Goal: Information Seeking & Learning: Check status

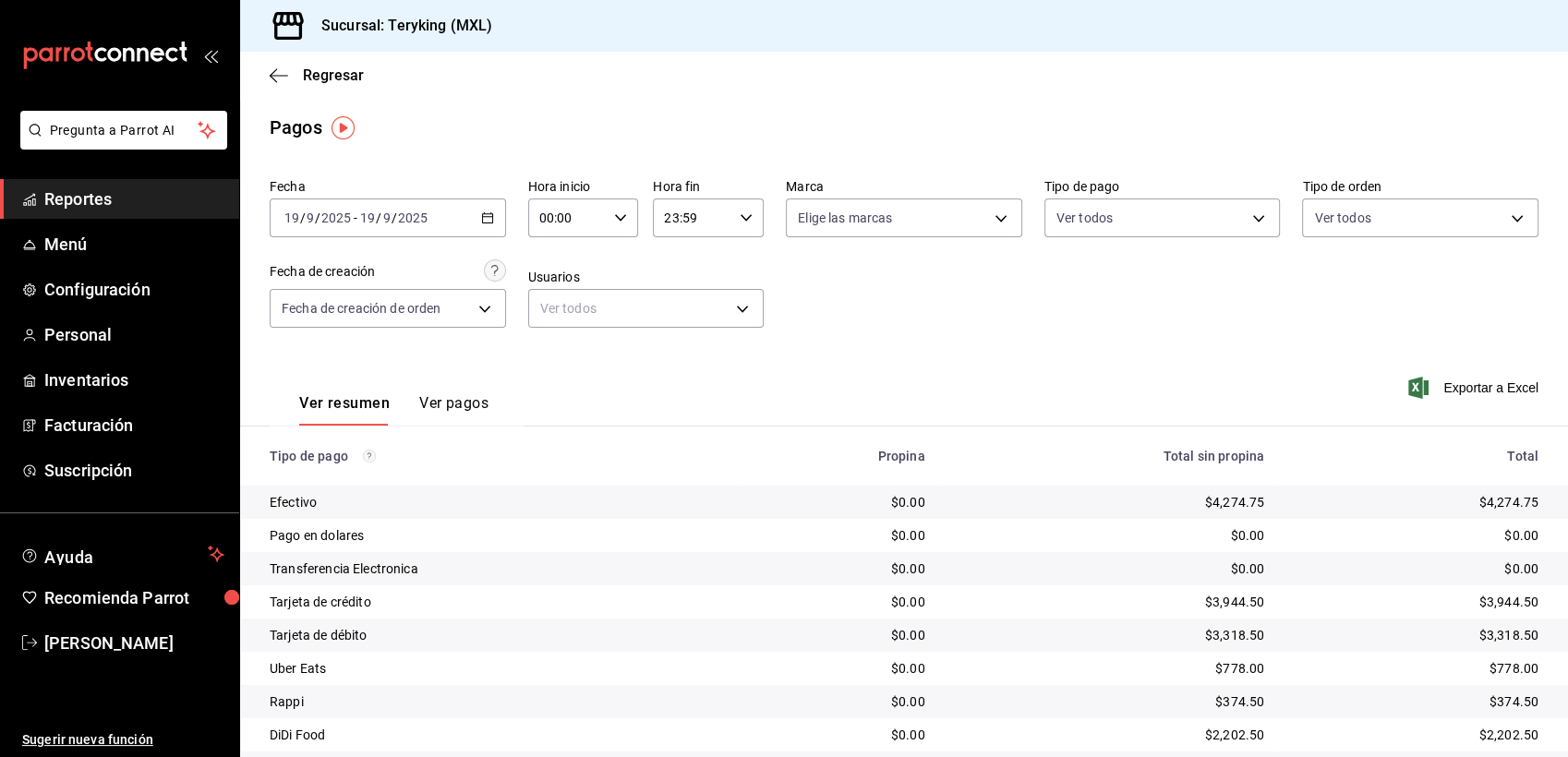
click at [54, 203] on span "Reportes" at bounding box center [134, 199] width 180 height 25
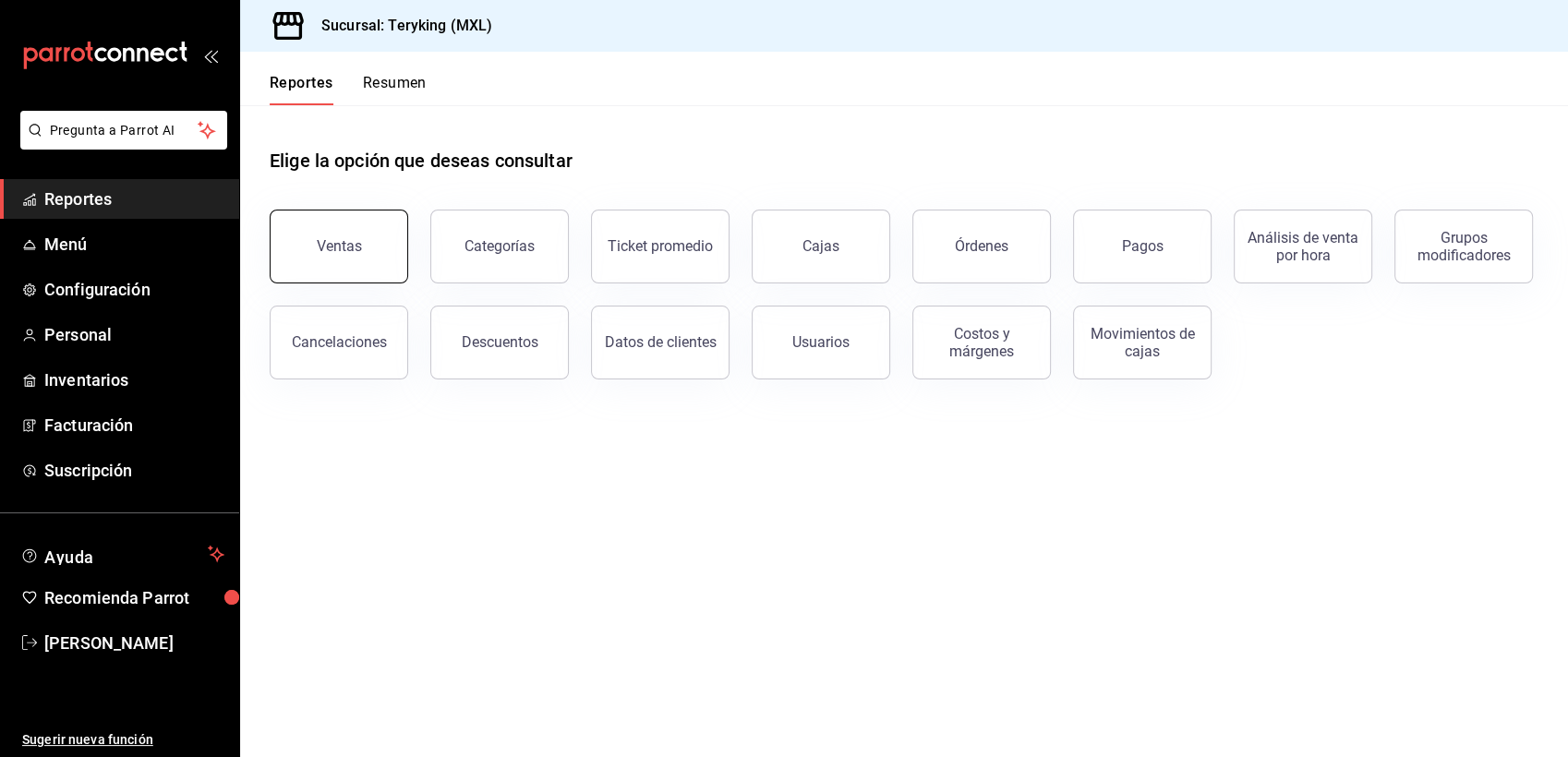
click at [305, 235] on button "Ventas" at bounding box center [339, 246] width 139 height 74
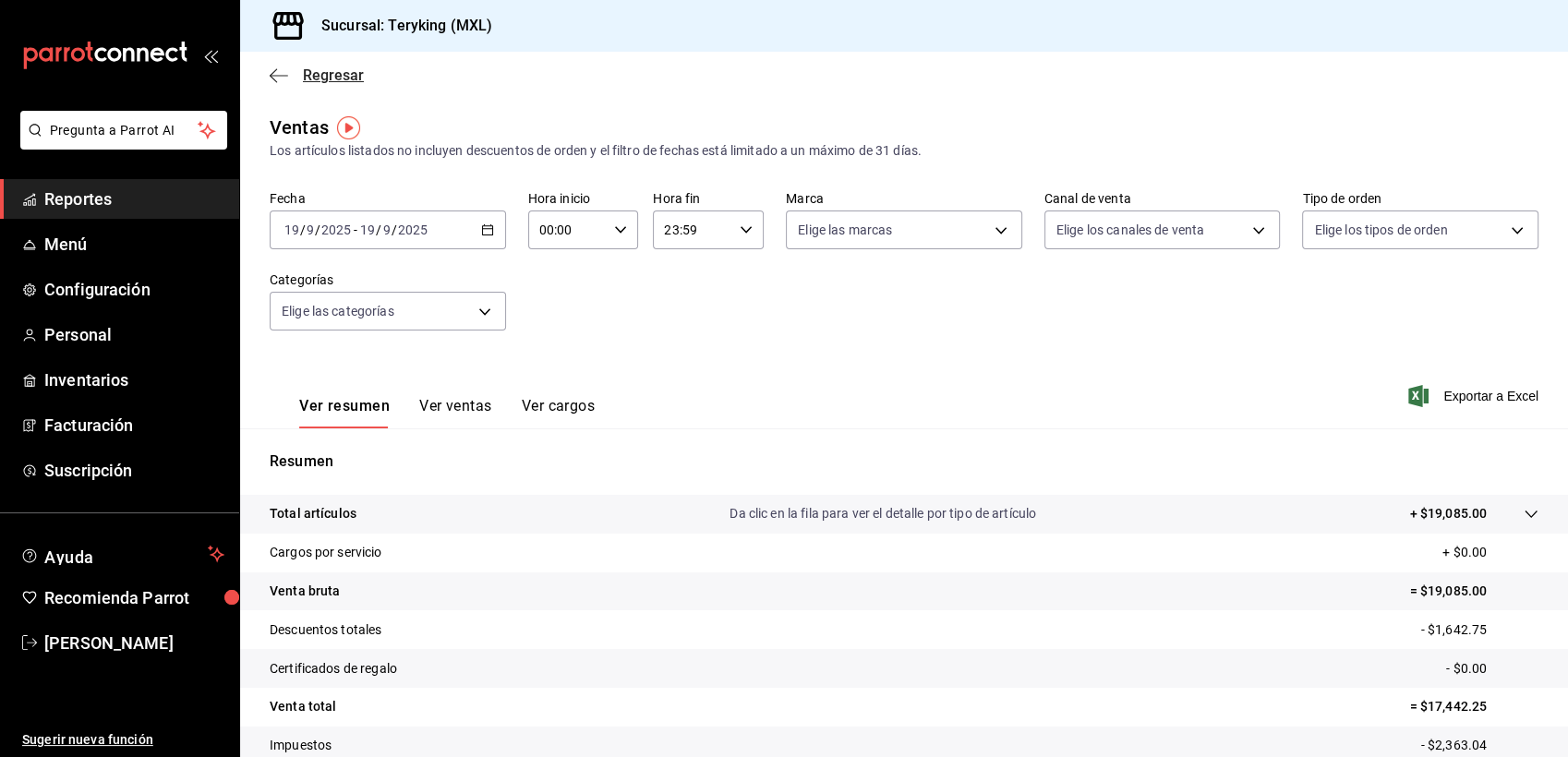
click at [336, 74] on span "Regresar" at bounding box center [334, 76] width 61 height 18
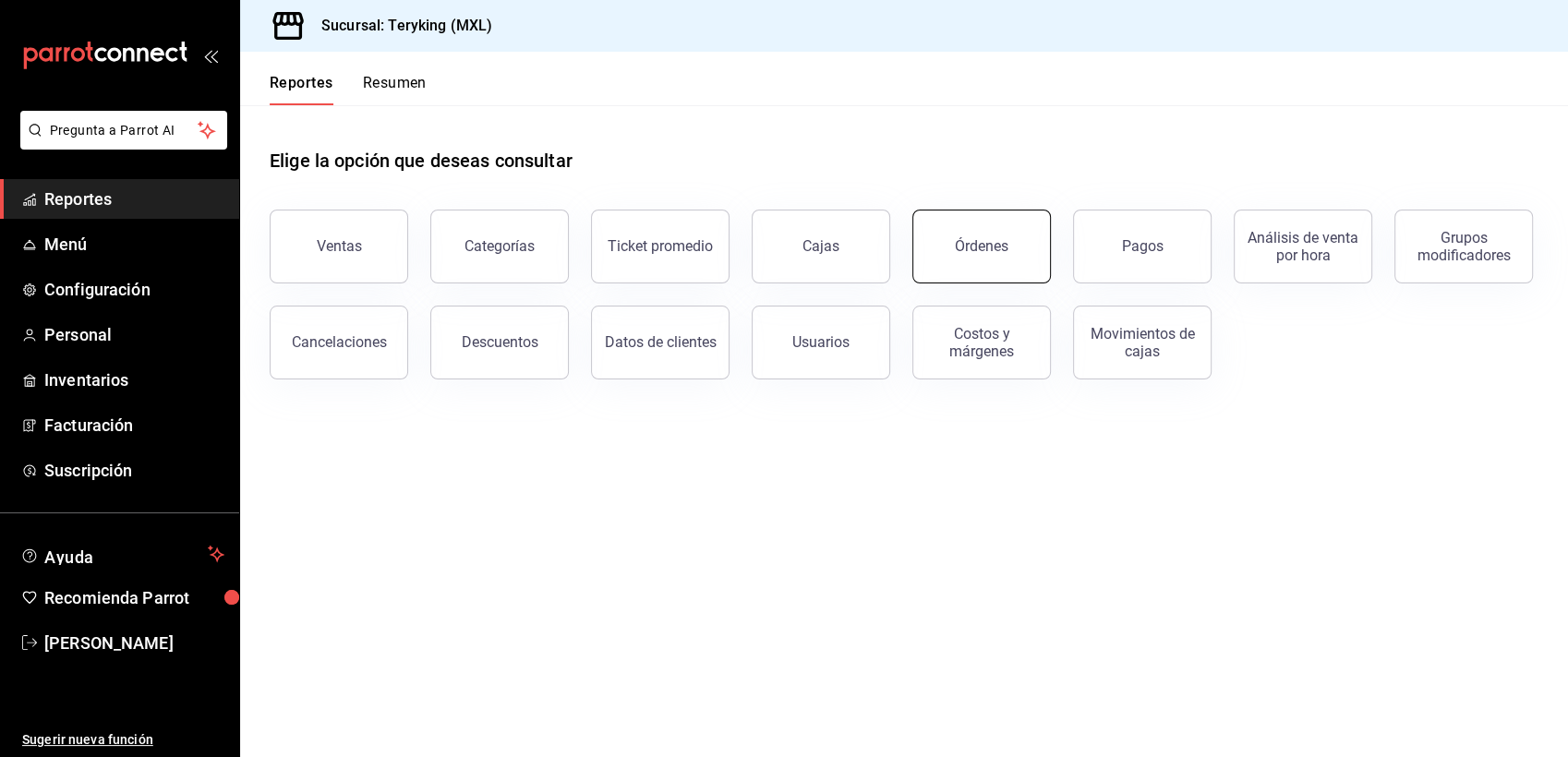
click at [1005, 247] on div "Órdenes" at bounding box center [981, 246] width 53 height 18
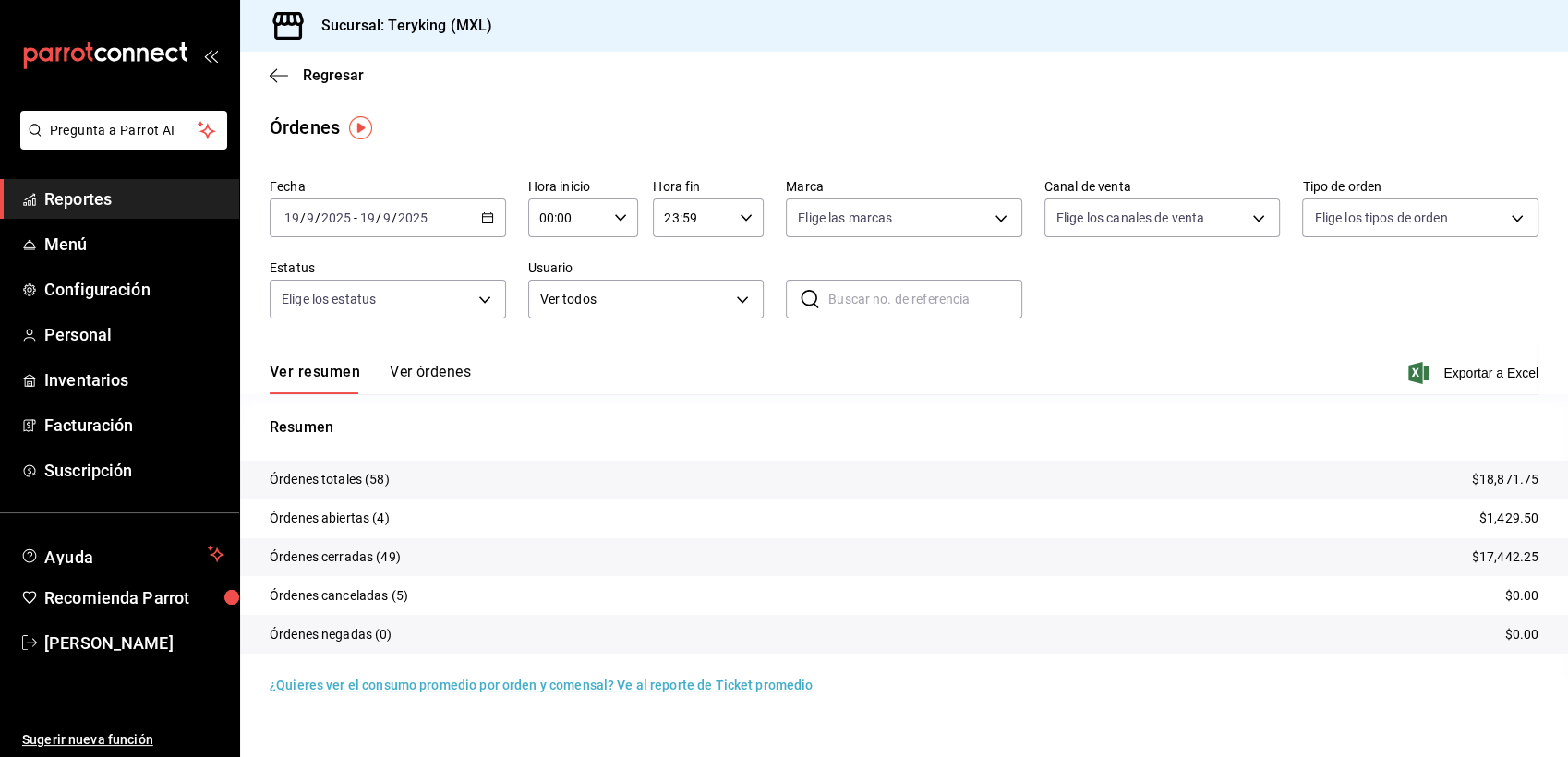
click at [450, 375] on button "Ver órdenes" at bounding box center [430, 379] width 82 height 32
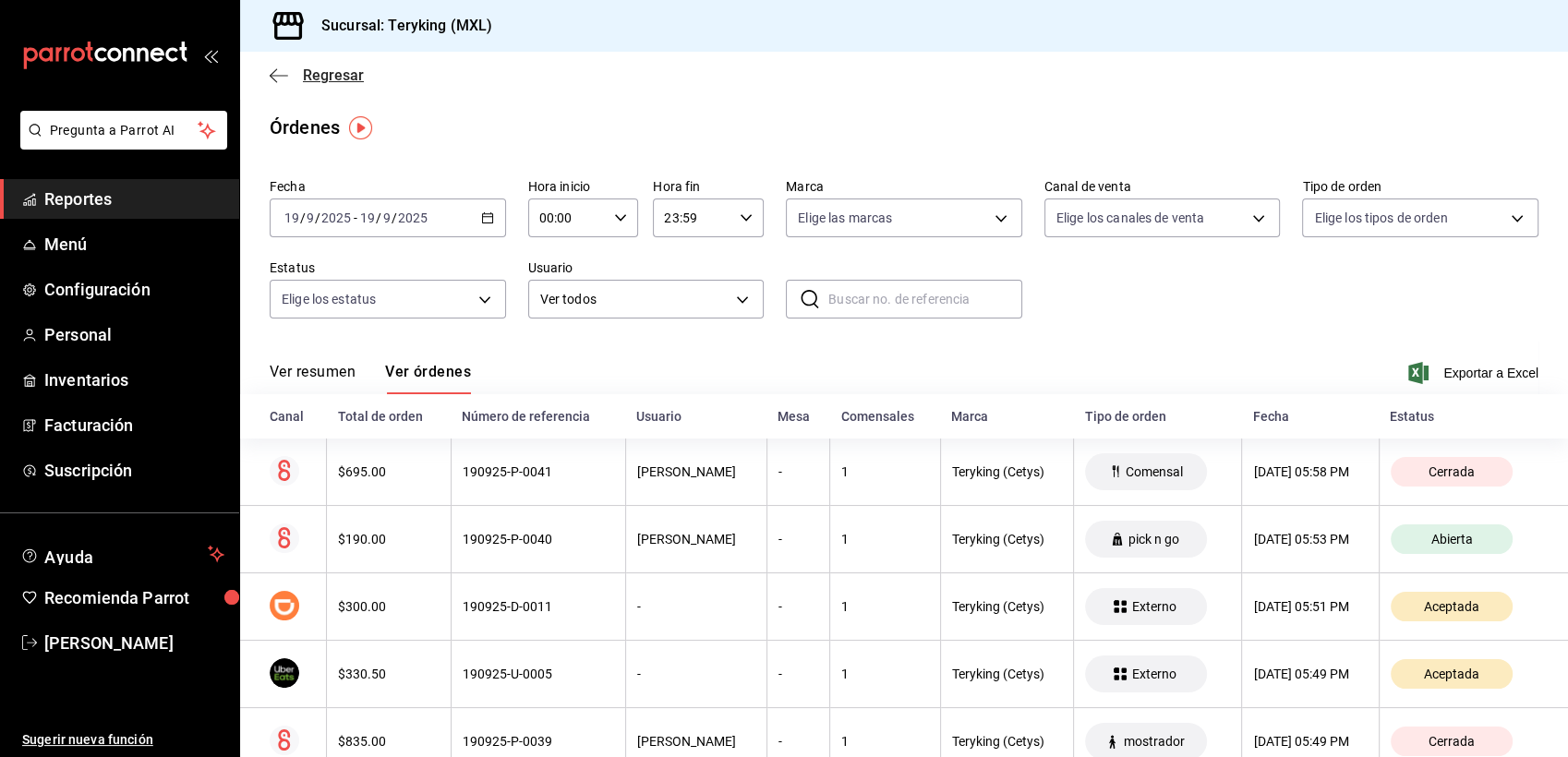
click at [346, 77] on span "Regresar" at bounding box center [334, 76] width 61 height 18
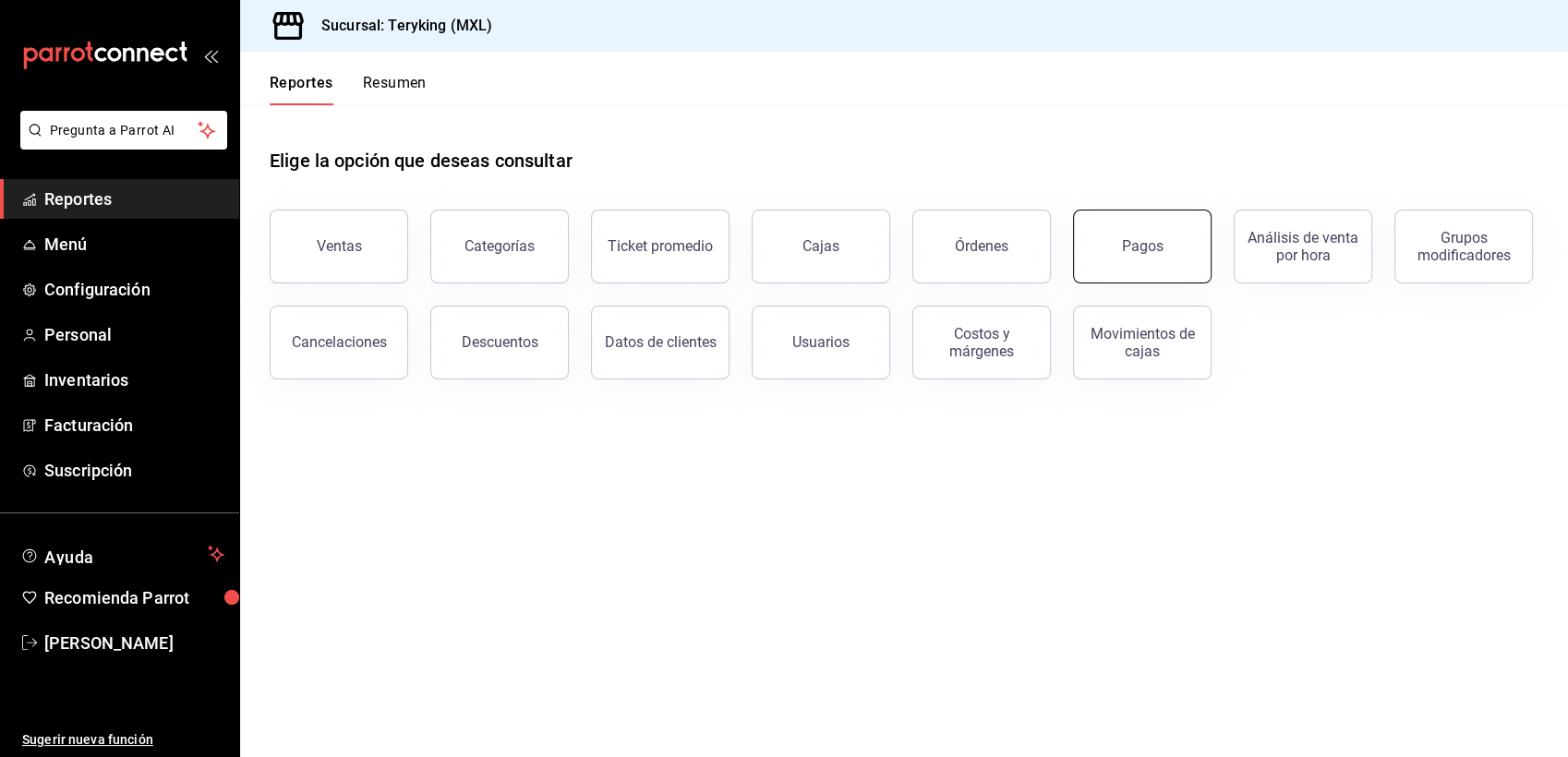
click at [1140, 248] on div "Pagos" at bounding box center [1143, 246] width 41 height 18
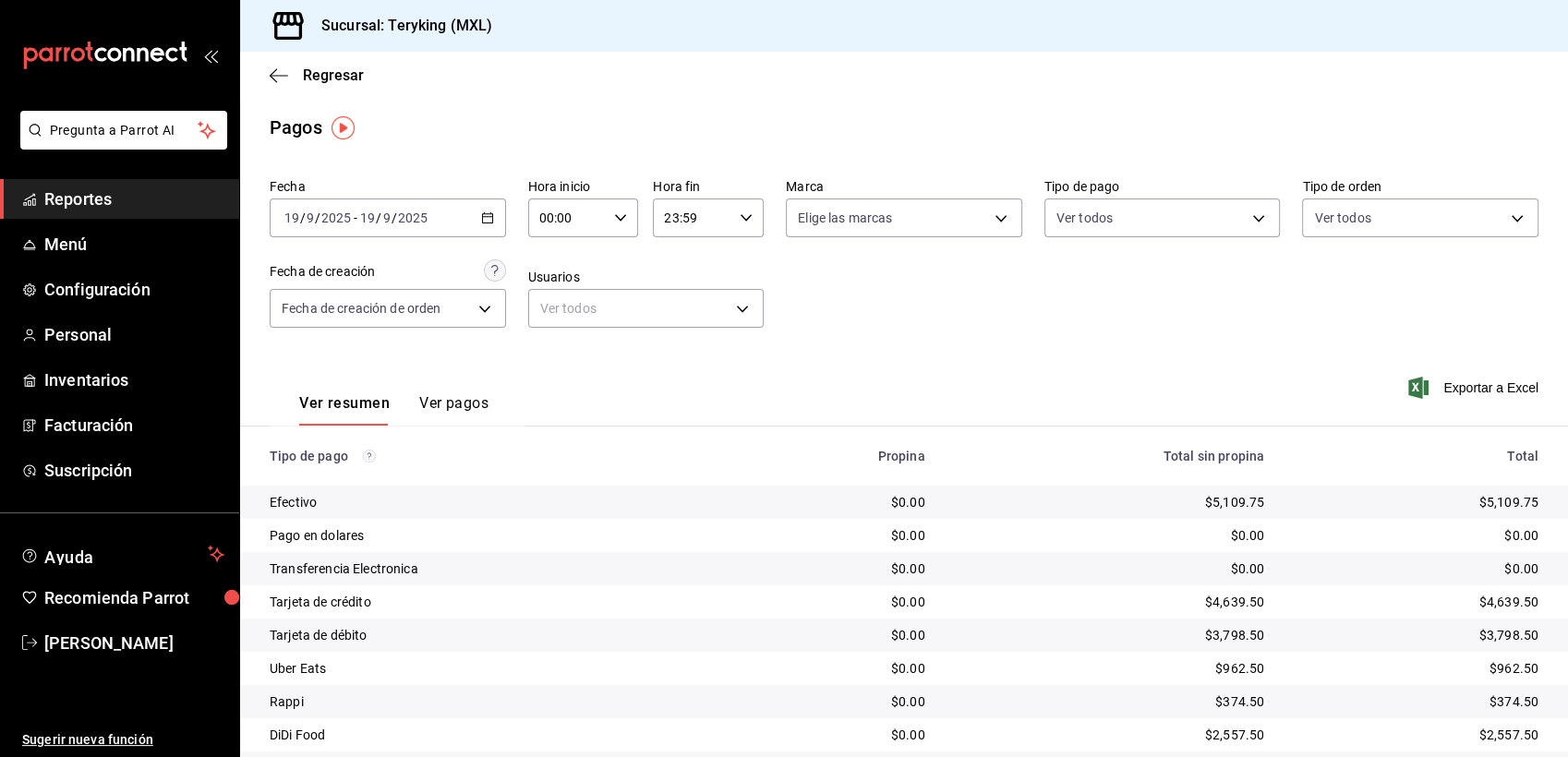
click at [412, 158] on main "Regresar Pagos Fecha [DATE] [DATE] - [DATE] [DATE] Hora inicio 00:00 Hora inici…" at bounding box center [904, 433] width 1328 height 763
click at [340, 77] on span "Regresar" at bounding box center [334, 76] width 61 height 18
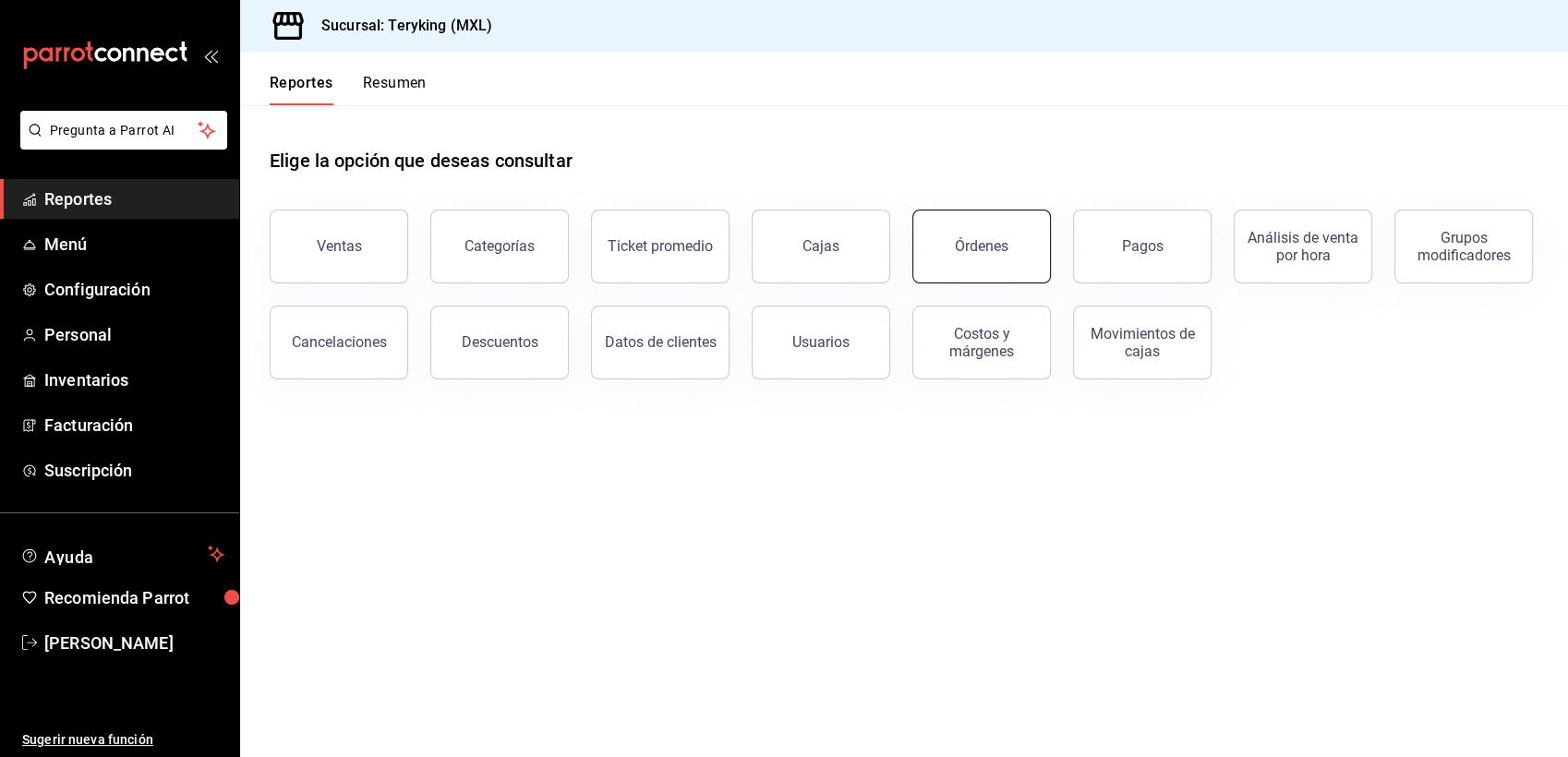
click at [1025, 247] on button "Órdenes" at bounding box center [981, 246] width 139 height 74
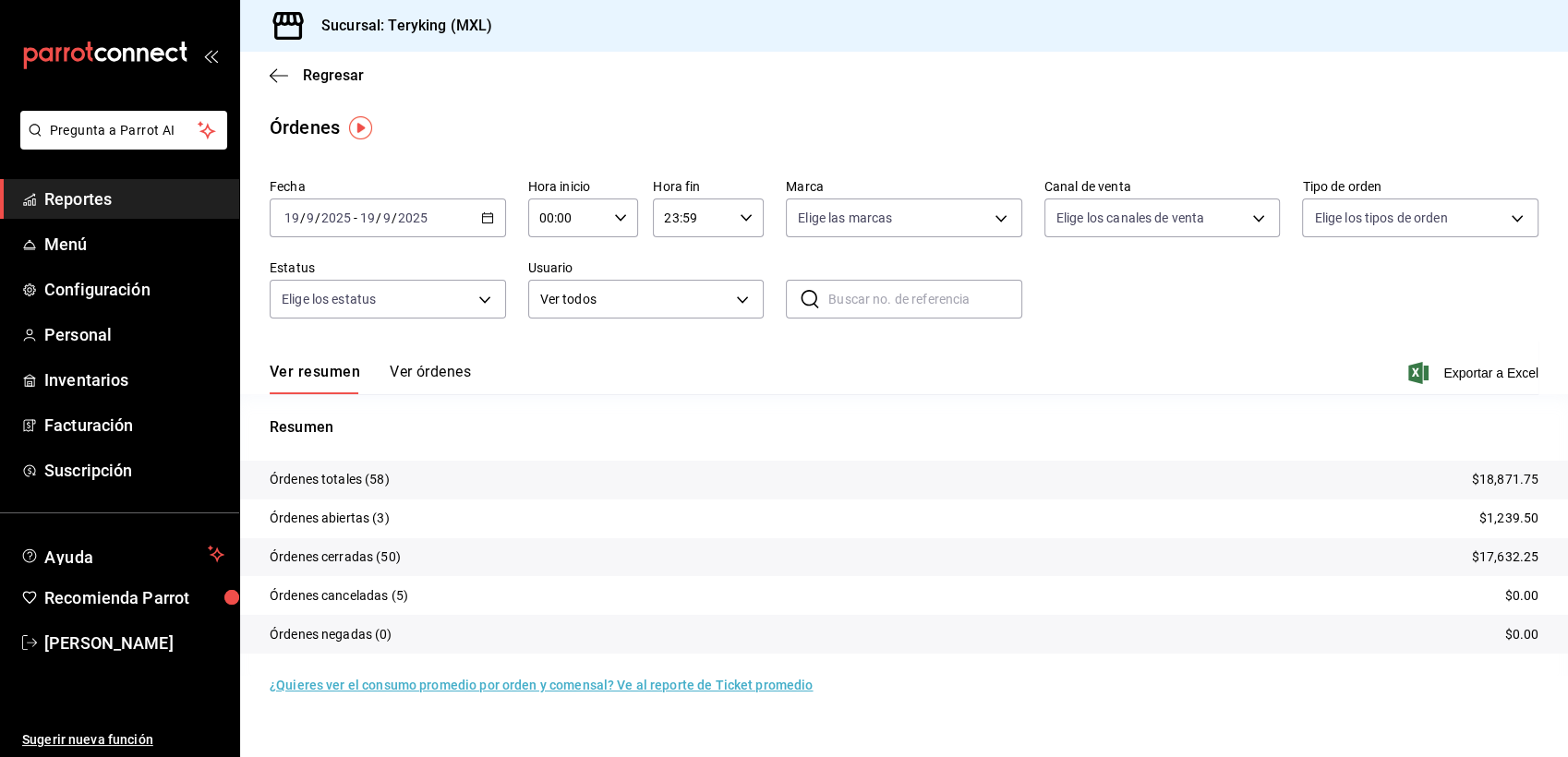
click at [424, 368] on button "Ver órdenes" at bounding box center [430, 379] width 82 height 32
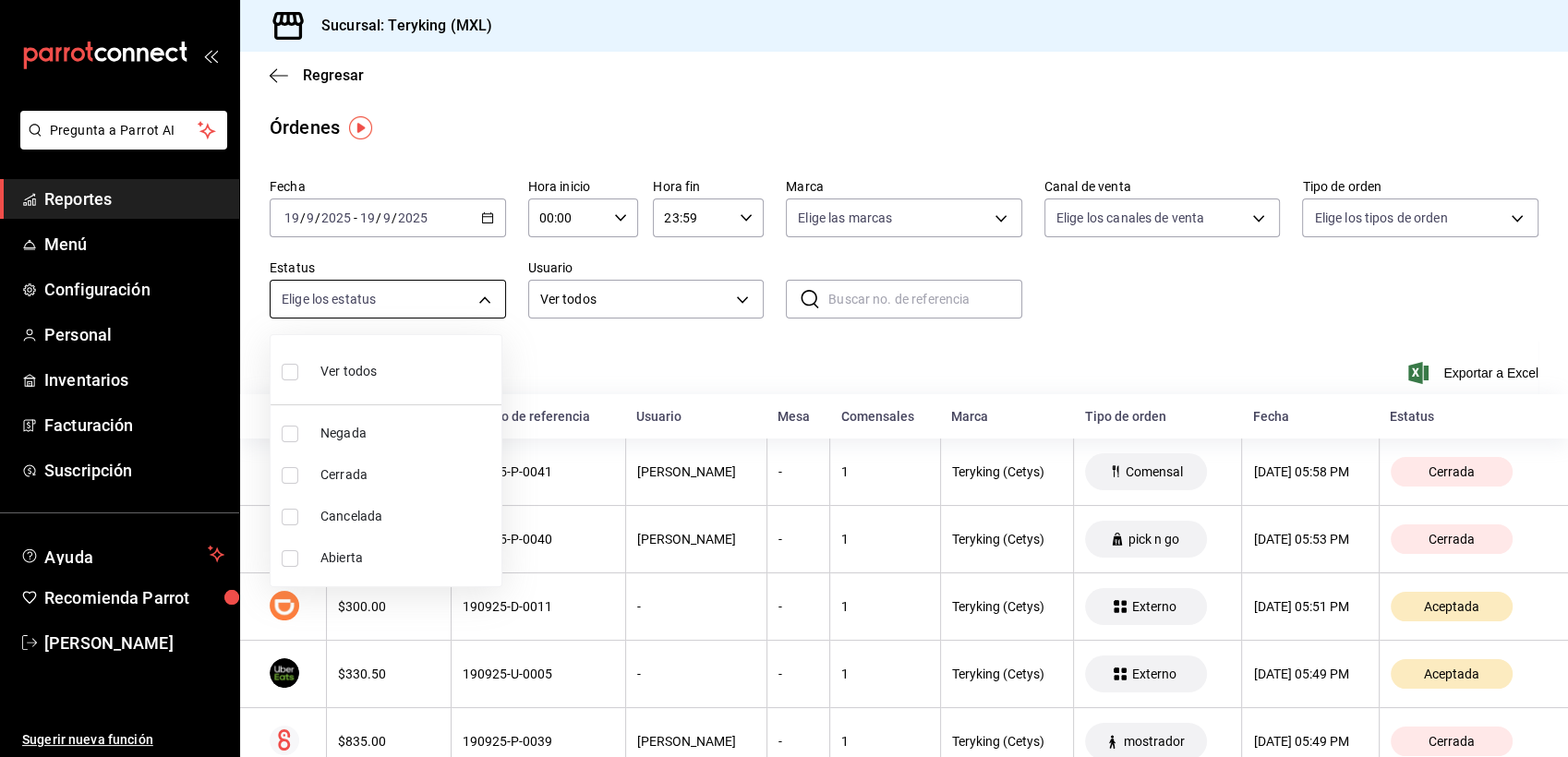
click at [436, 310] on body "Pregunta a Parrot AI Reportes Menú Configuración Personal Inventarios Facturaci…" at bounding box center [784, 378] width 1568 height 757
click at [344, 558] on span "Abierta" at bounding box center [408, 558] width 173 height 20
type input "OPEN"
checkbox input "true"
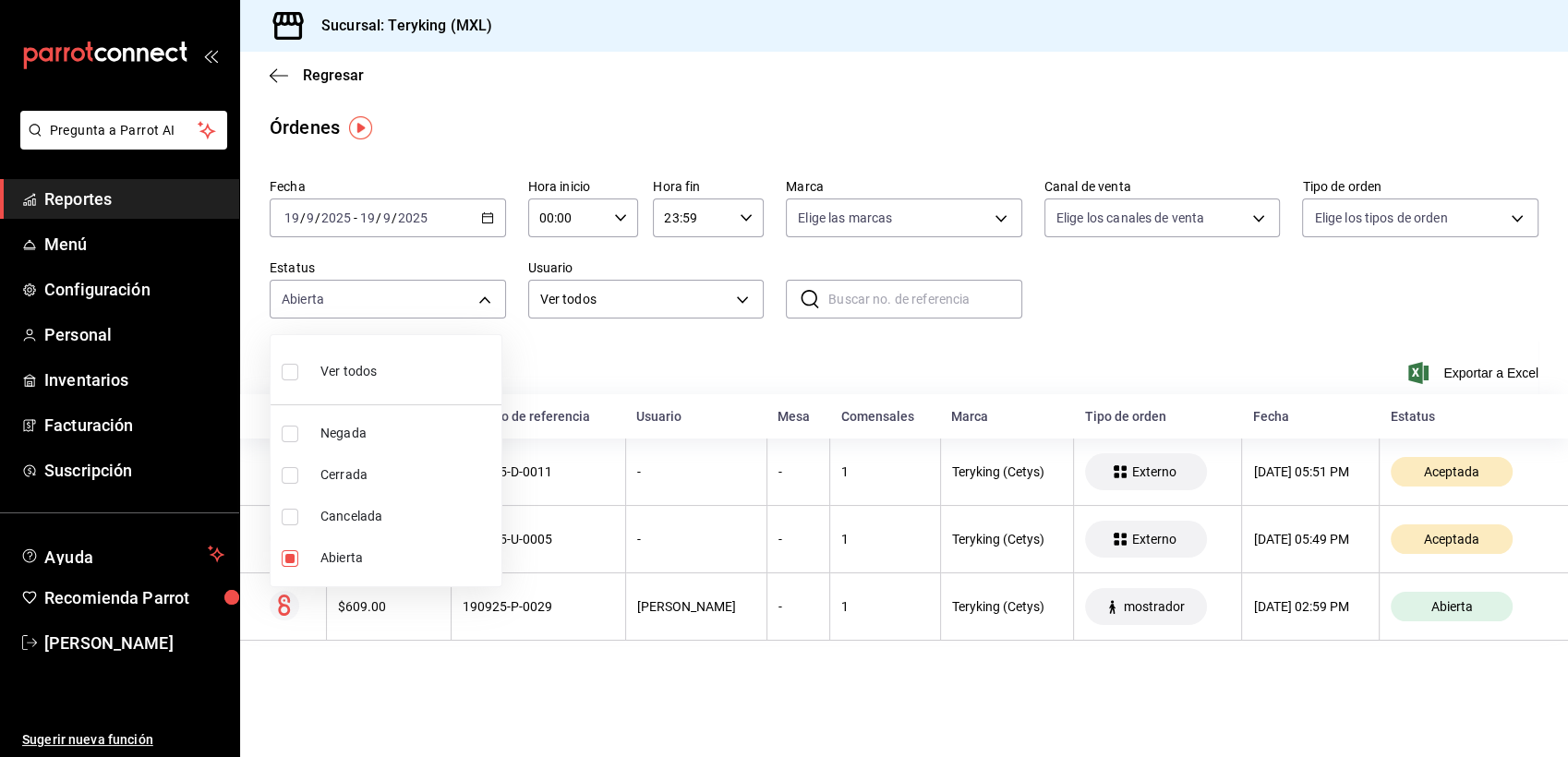
click at [798, 668] on div at bounding box center [784, 378] width 1568 height 757
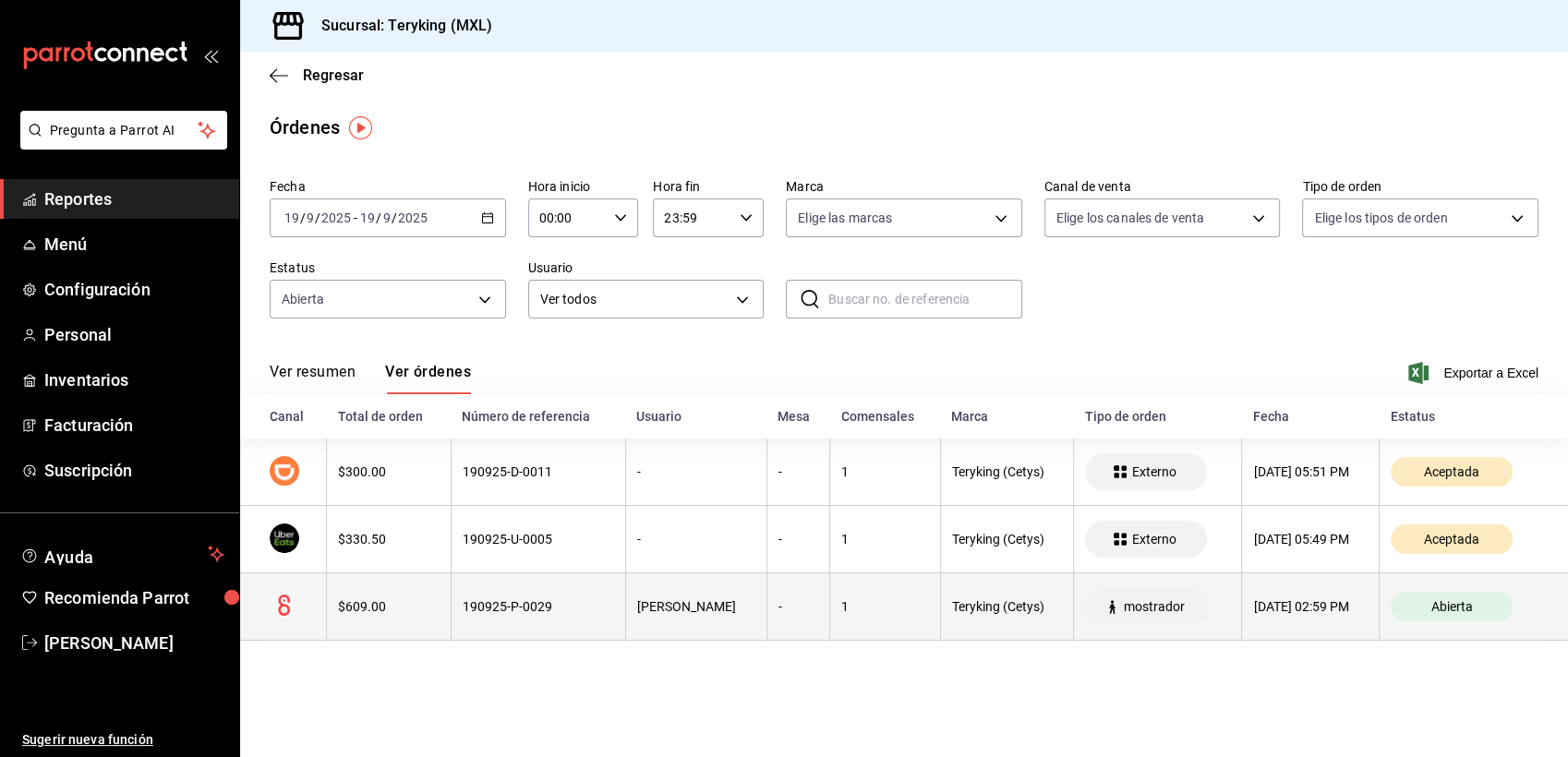
click at [517, 610] on div "190925-P-0029" at bounding box center [538, 606] width 152 height 15
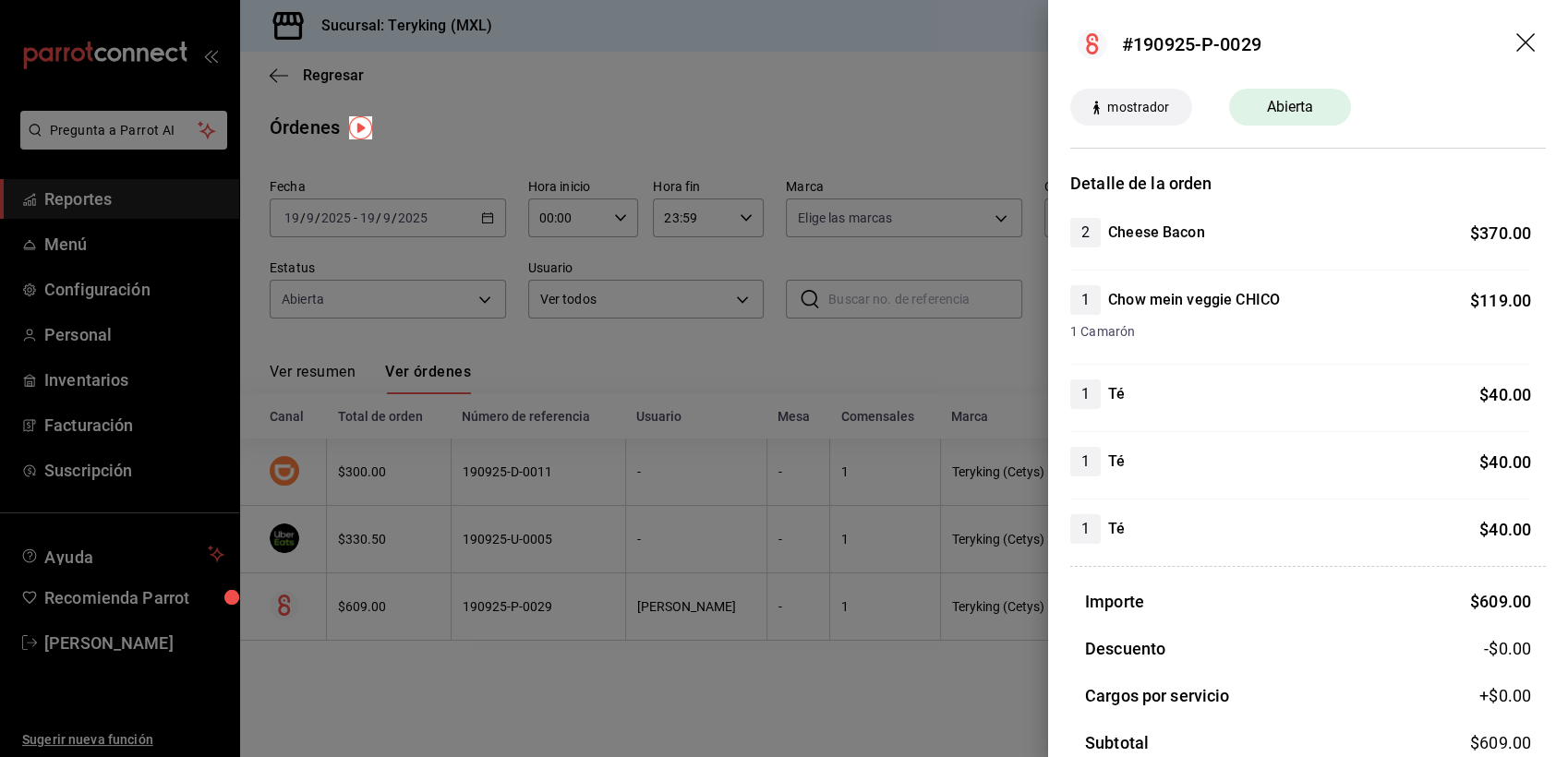
click at [882, 94] on div at bounding box center [784, 378] width 1568 height 757
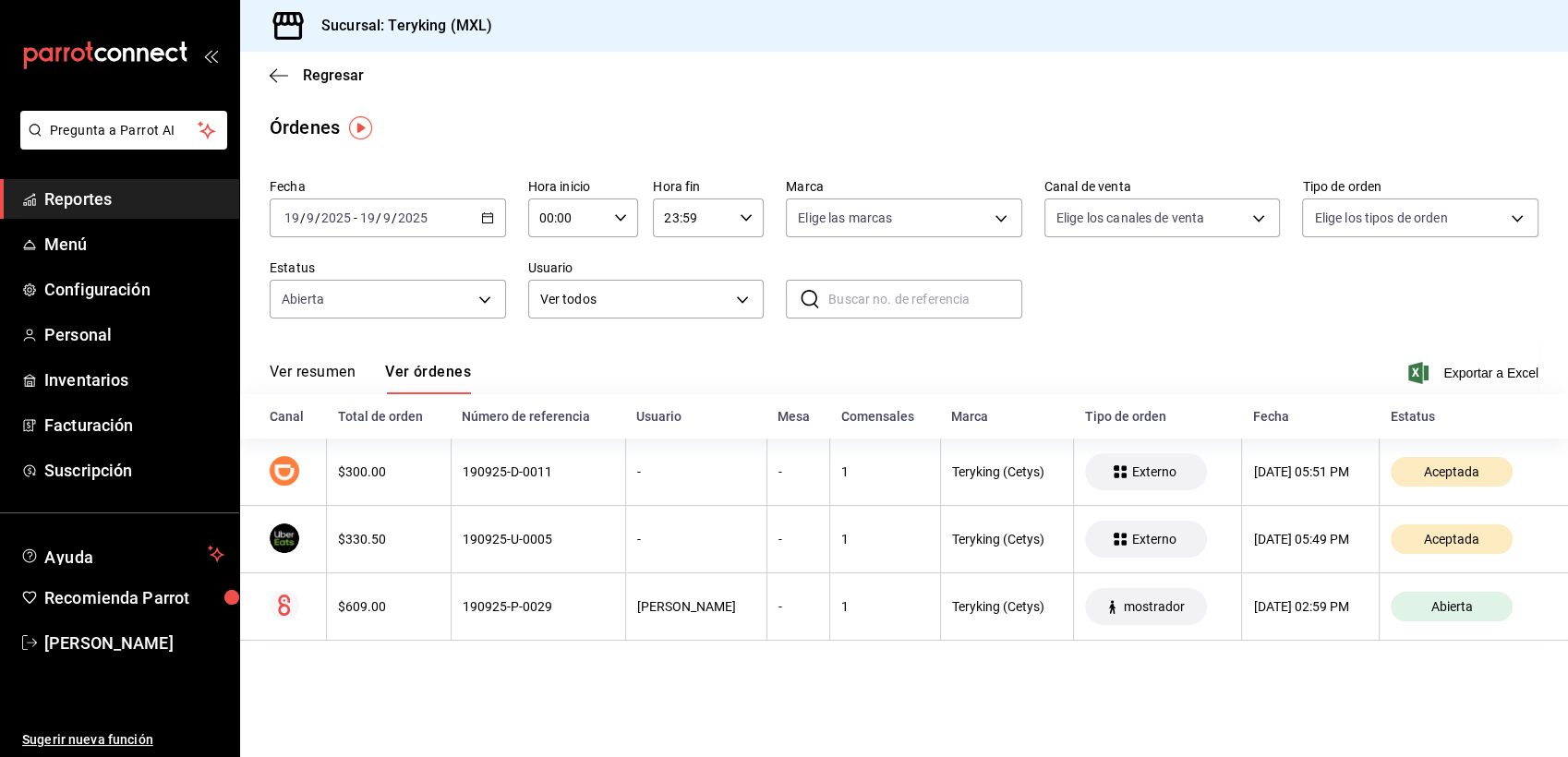
click at [45, 201] on span "Reportes" at bounding box center [134, 199] width 180 height 25
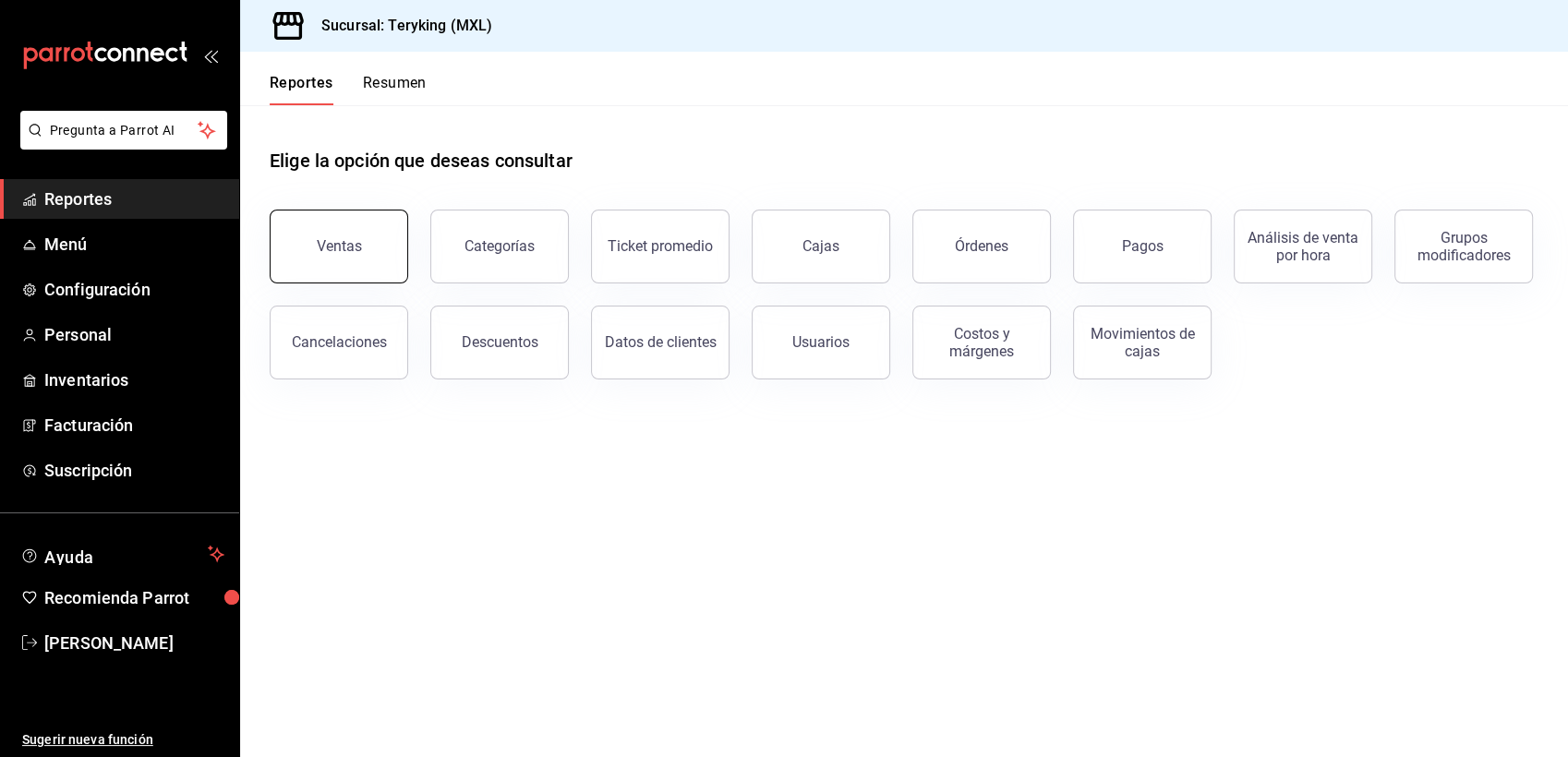
click at [305, 262] on button "Ventas" at bounding box center [339, 246] width 139 height 74
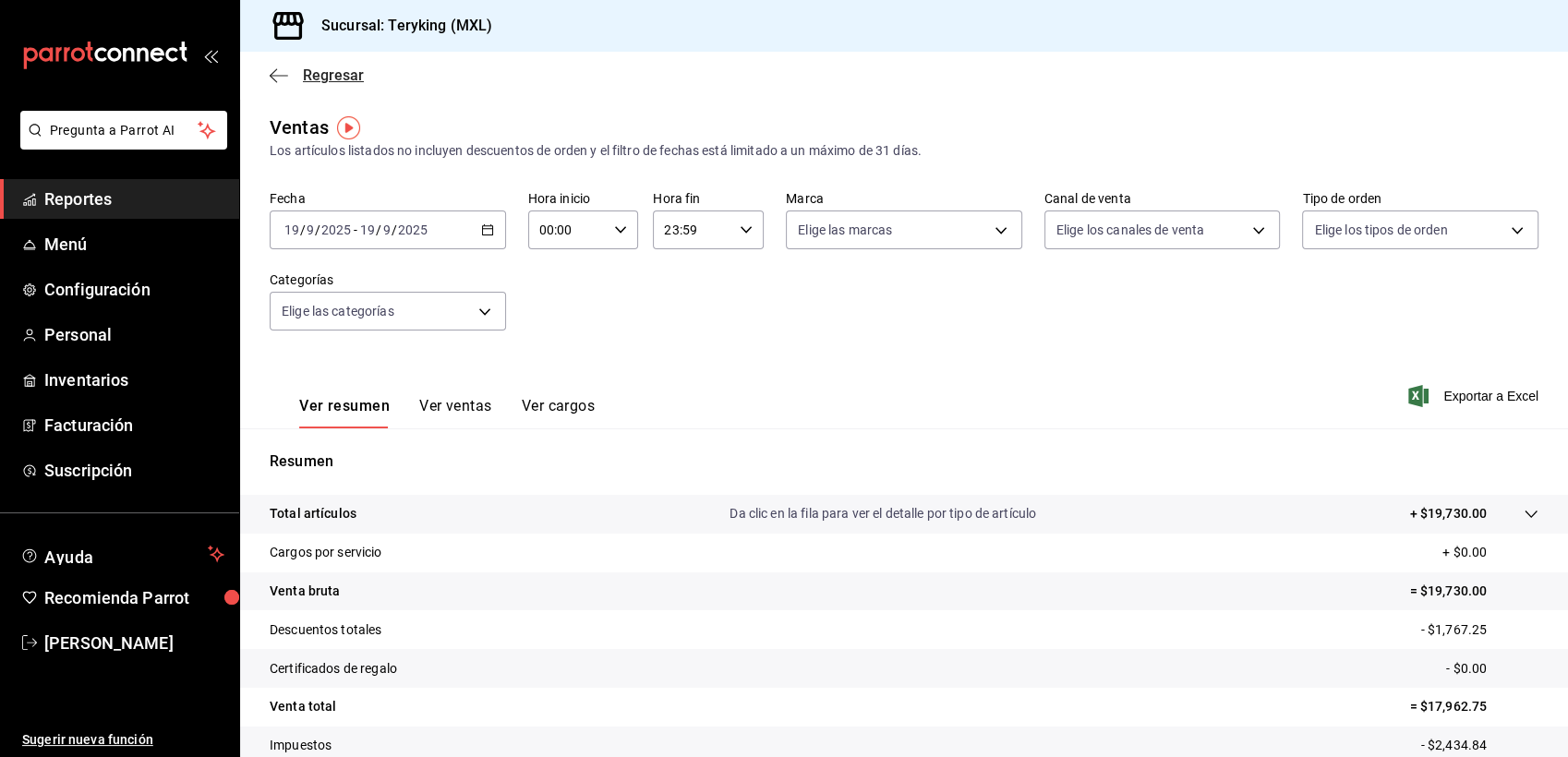
click at [346, 77] on span "Regresar" at bounding box center [334, 76] width 61 height 18
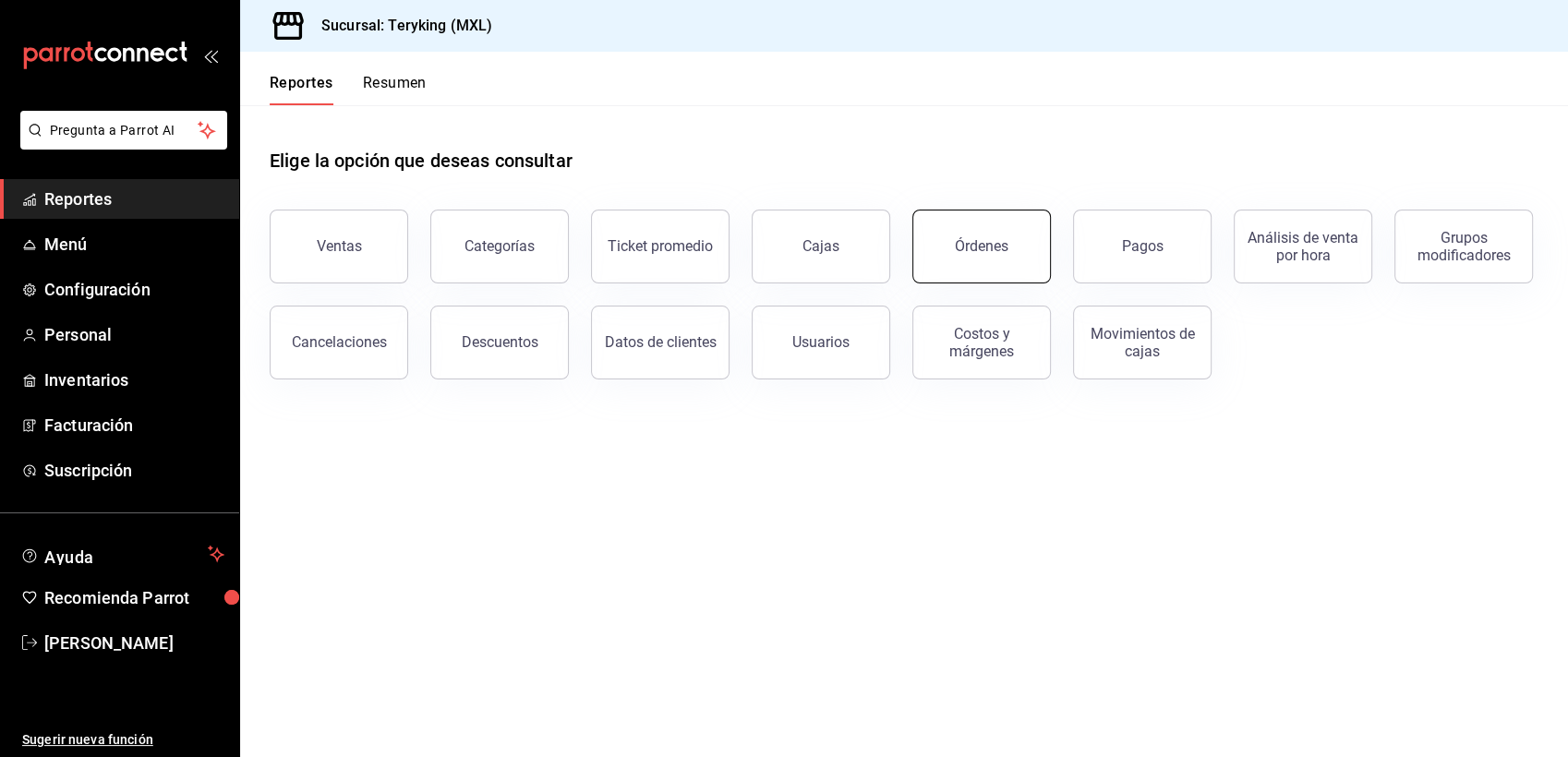
click at [995, 234] on button "Órdenes" at bounding box center [981, 246] width 139 height 74
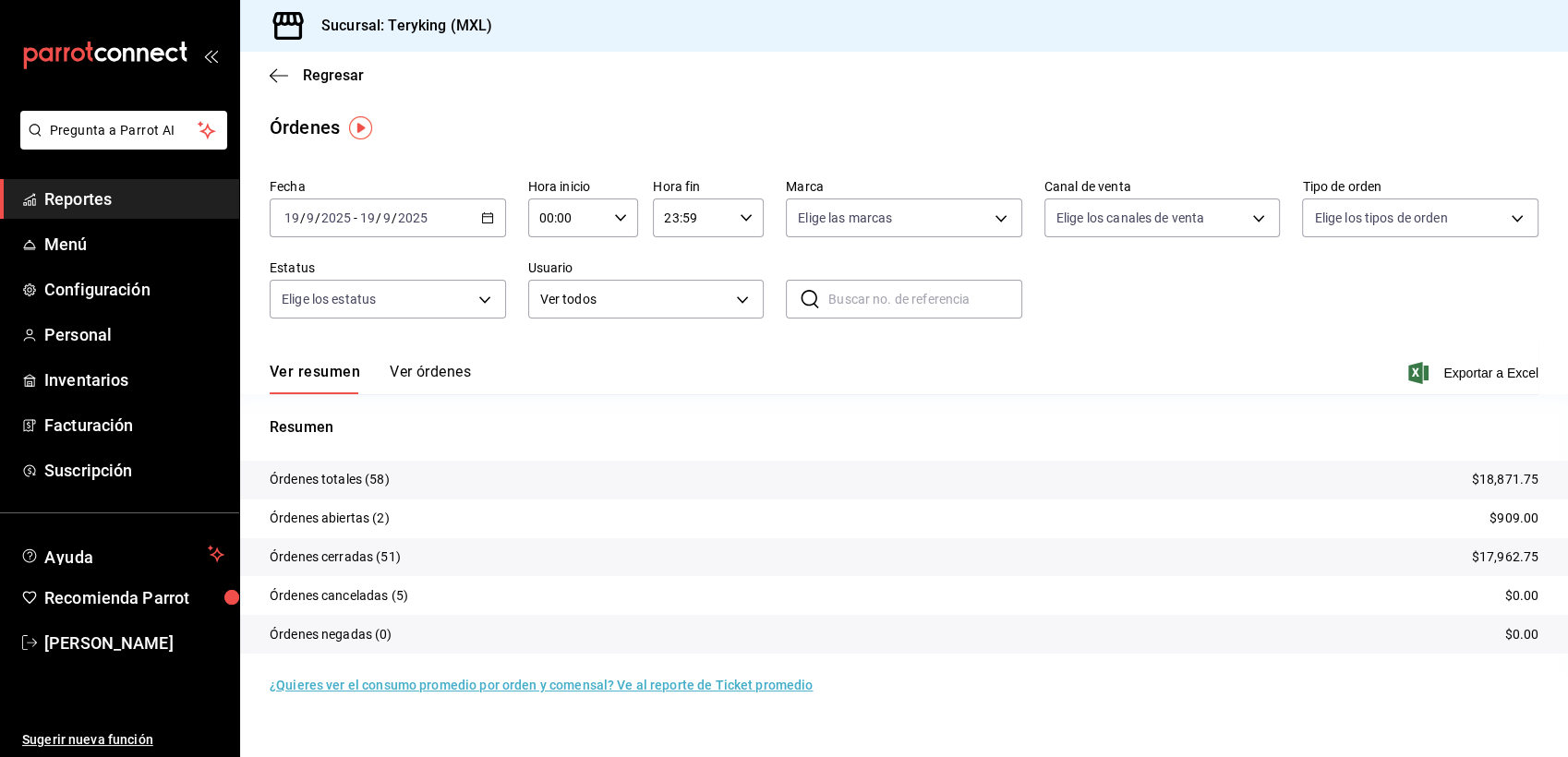
click at [409, 367] on button "Ver órdenes" at bounding box center [430, 379] width 82 height 32
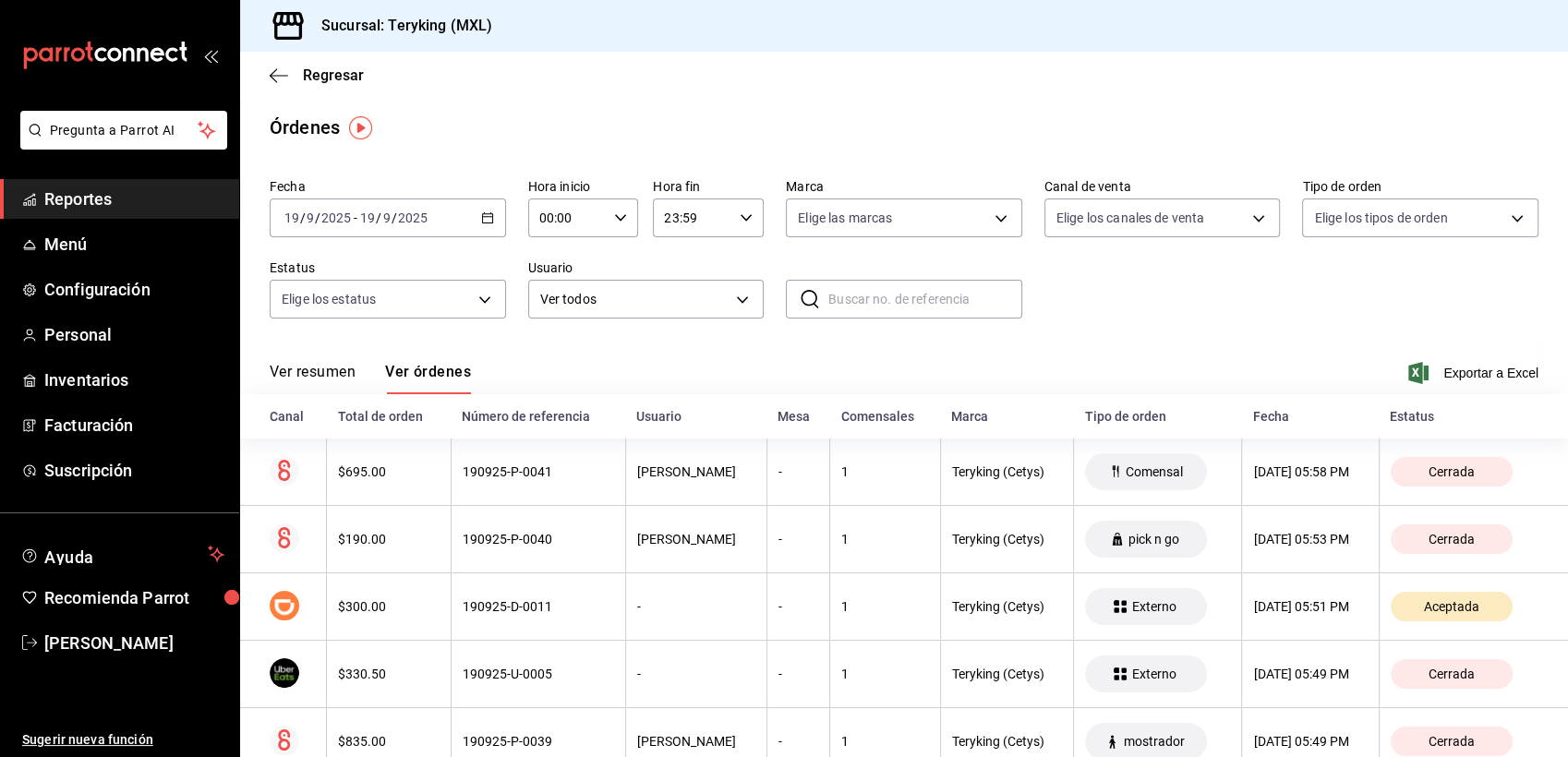
click at [125, 195] on span "Reportes" at bounding box center [134, 199] width 180 height 25
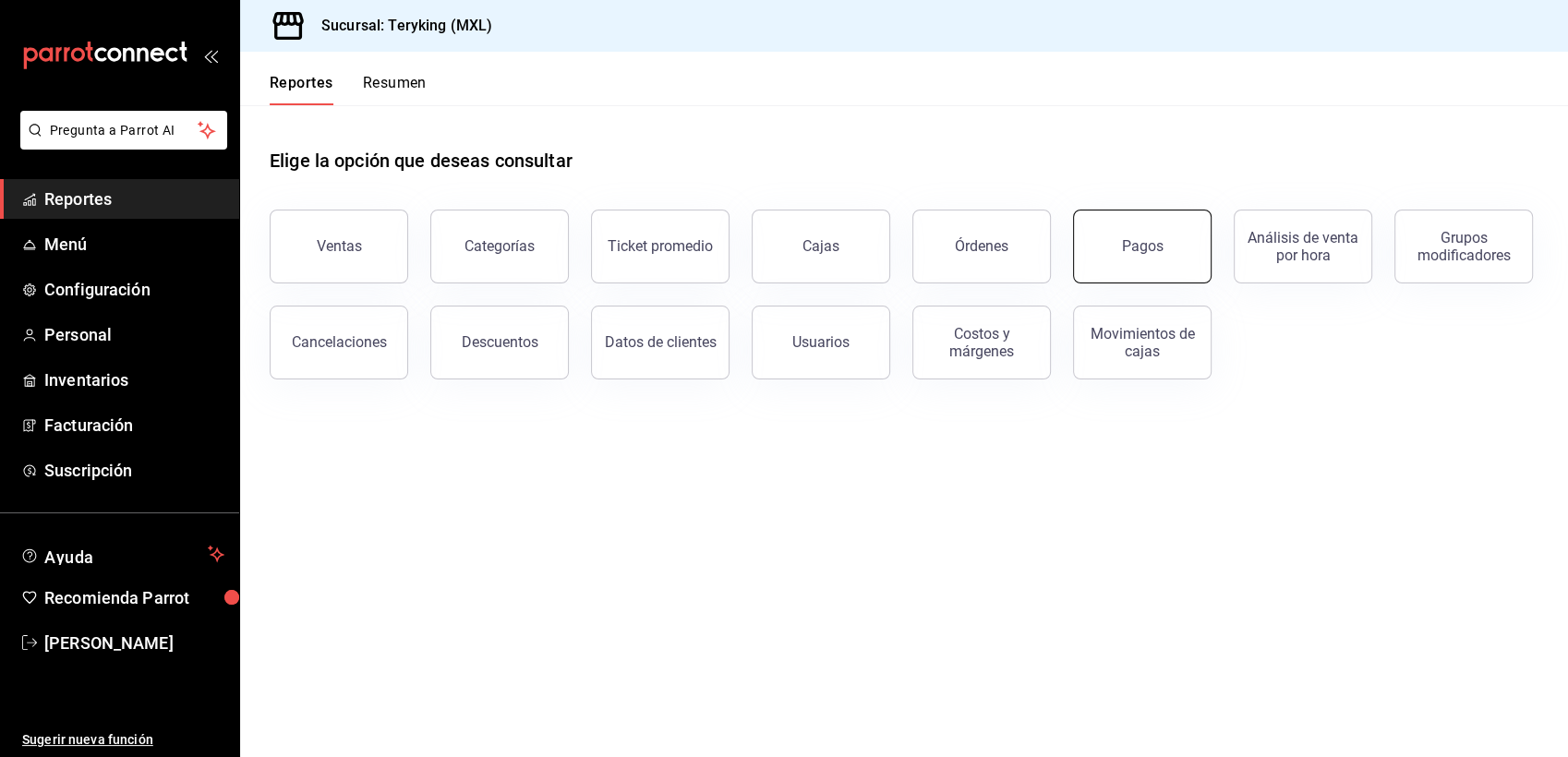
click at [1125, 248] on div "Pagos" at bounding box center [1143, 246] width 41 height 18
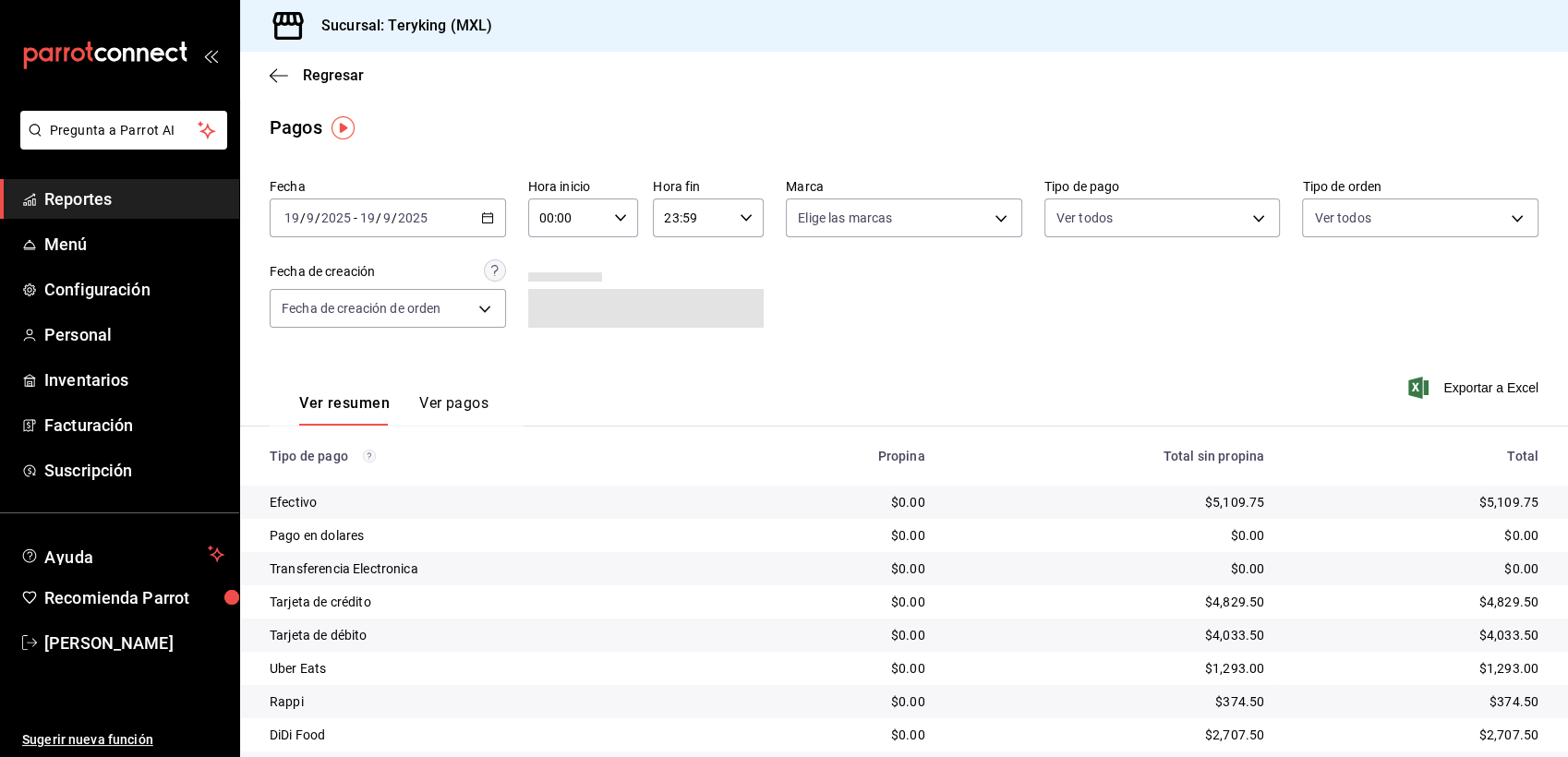
scroll to position [58, 0]
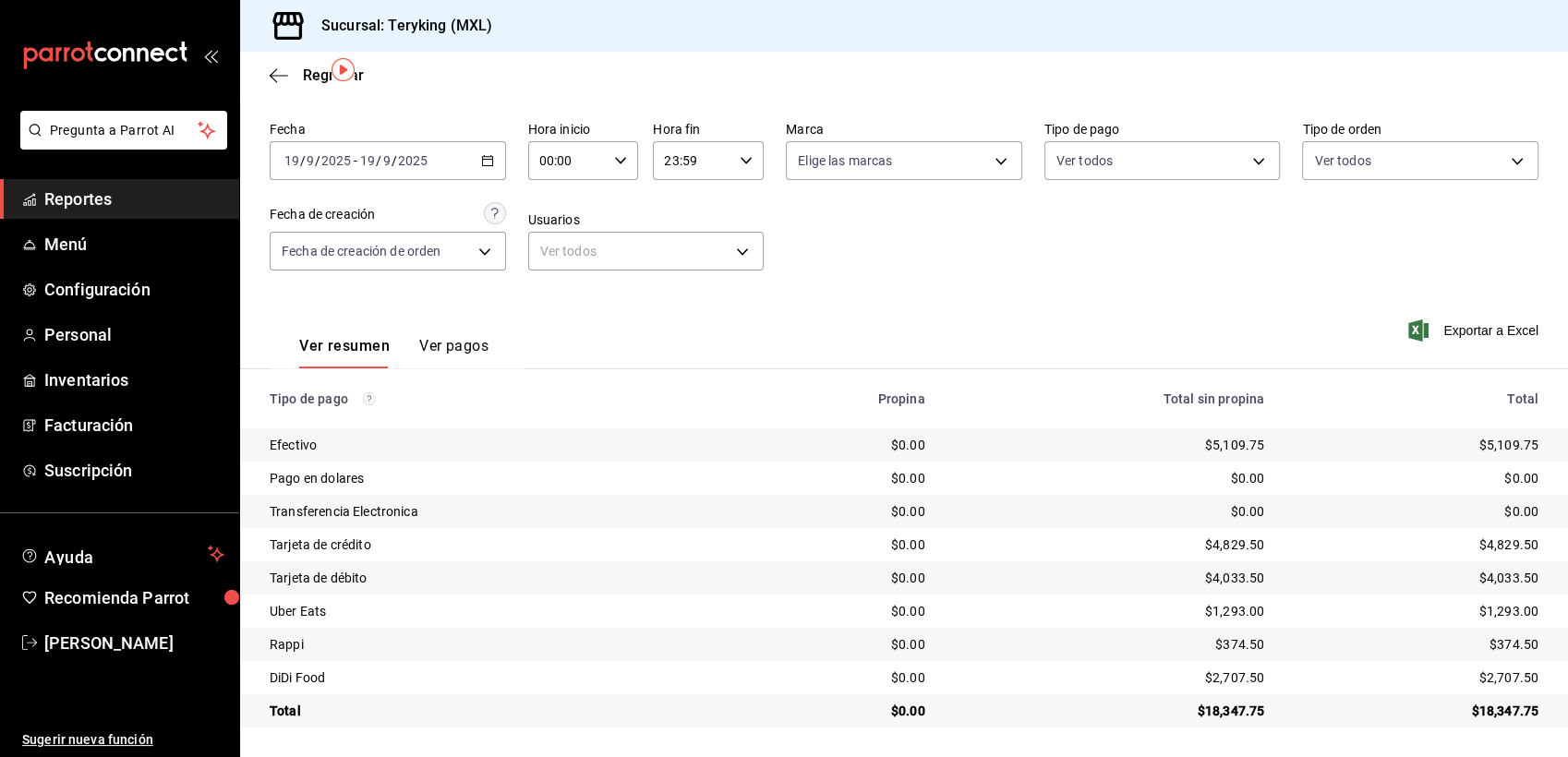
click at [118, 203] on span "Reportes" at bounding box center [134, 199] width 180 height 25
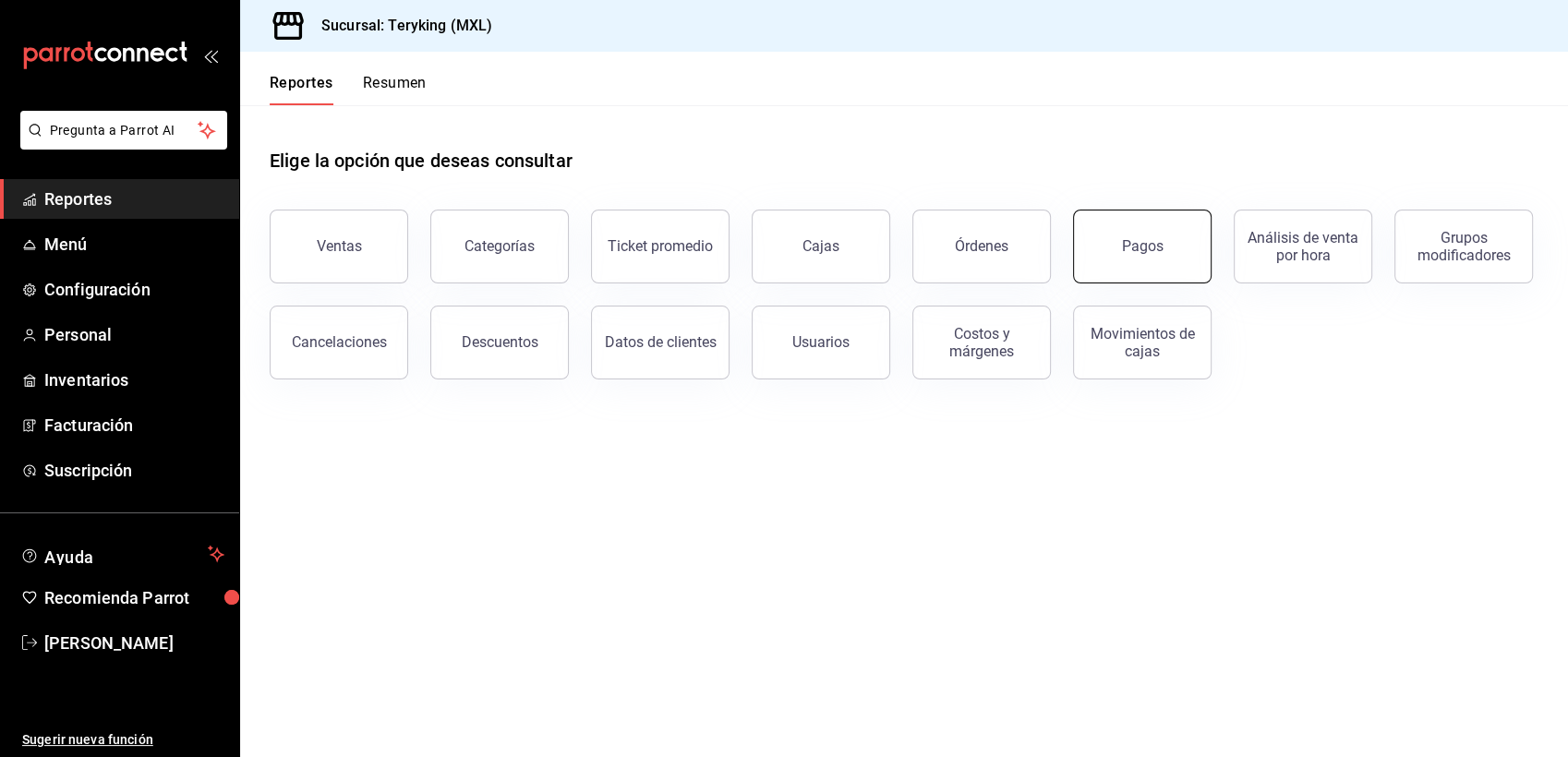
click at [1133, 226] on button "Pagos" at bounding box center [1142, 246] width 139 height 74
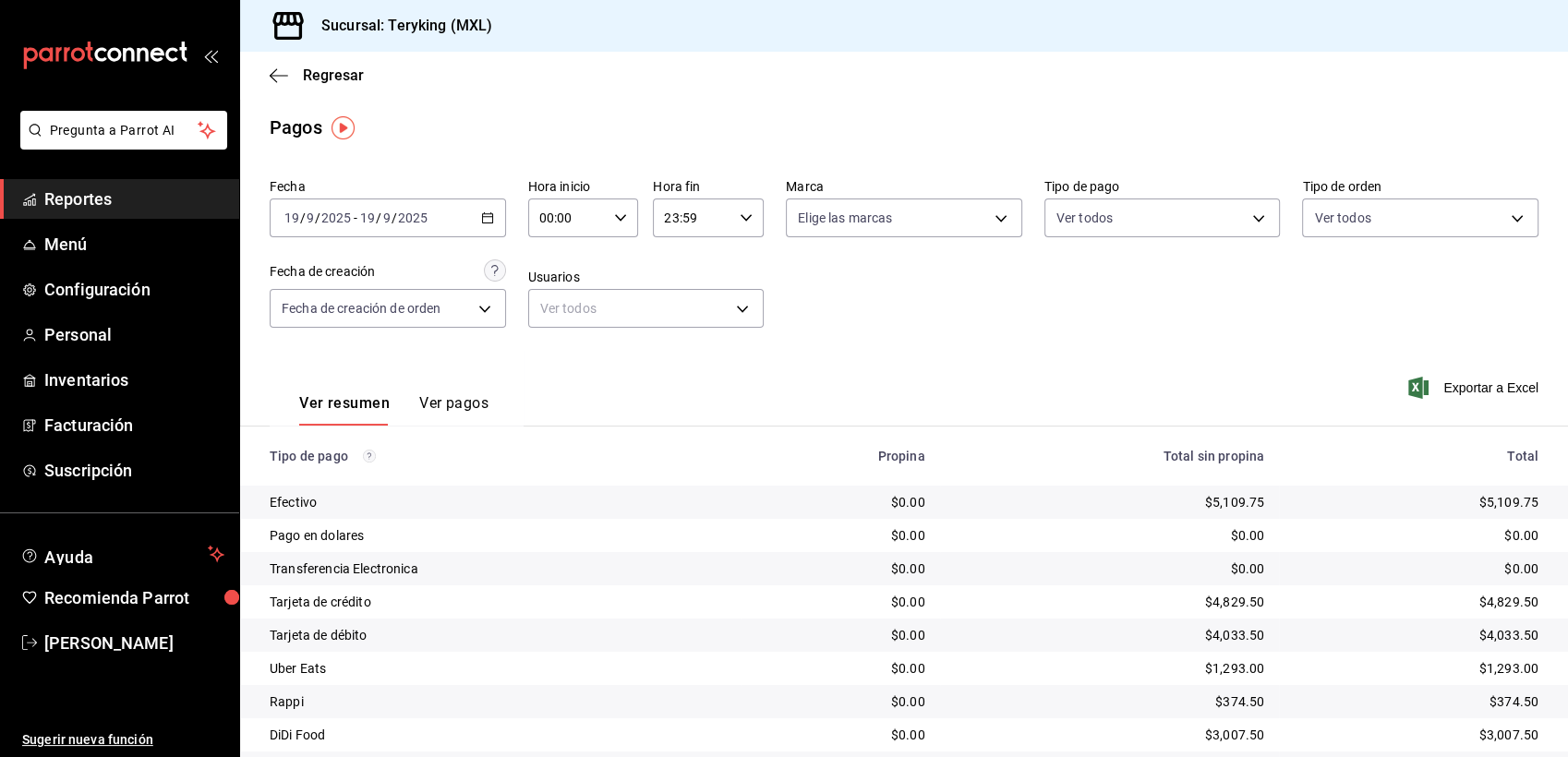
click at [1193, 352] on div "Ver resumen Ver pagos Exportar a Excel" at bounding box center [904, 399] width 1328 height 97
click at [174, 198] on span "Reportes" at bounding box center [134, 199] width 180 height 25
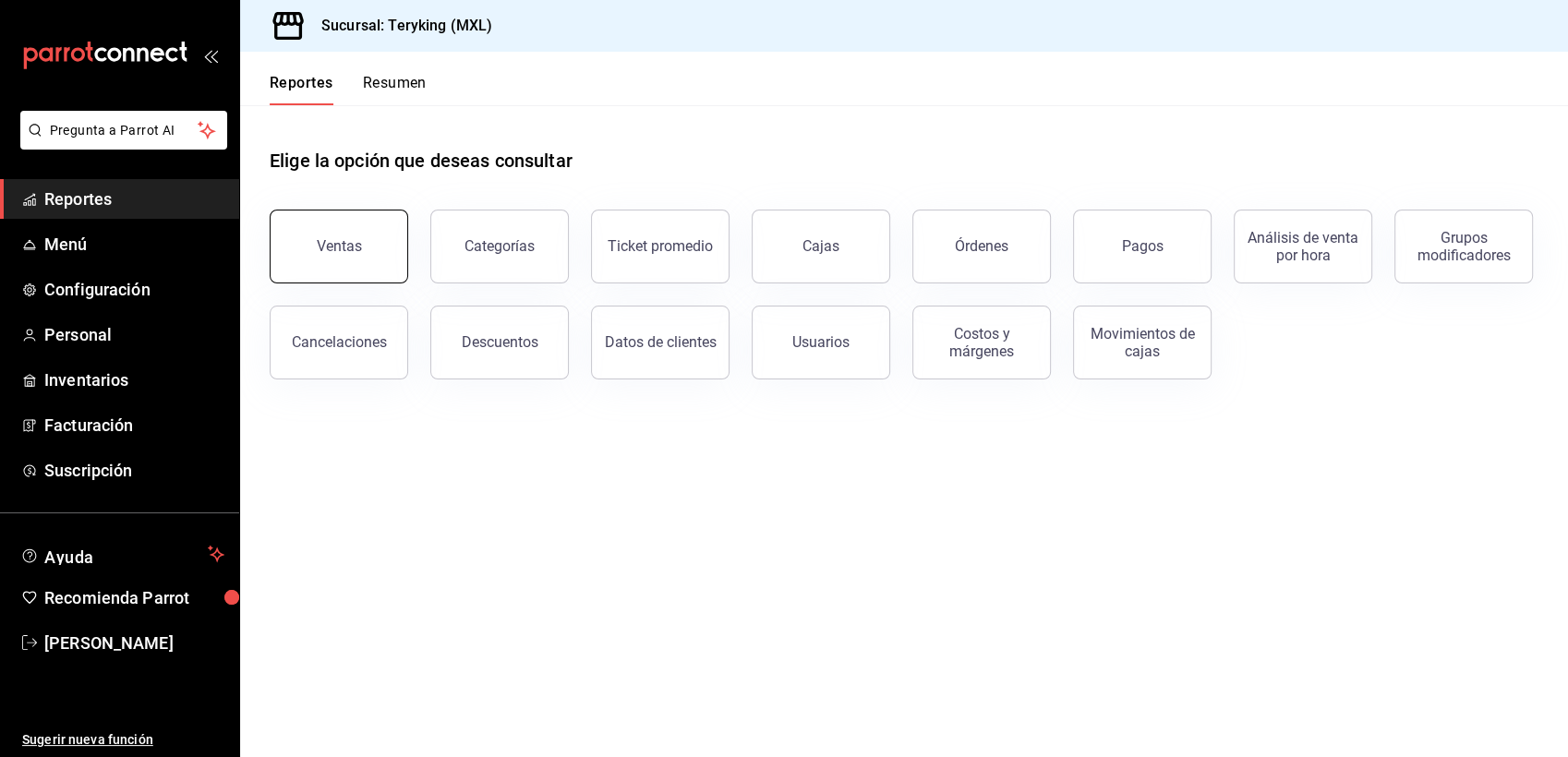
click at [384, 252] on button "Ventas" at bounding box center [339, 246] width 139 height 74
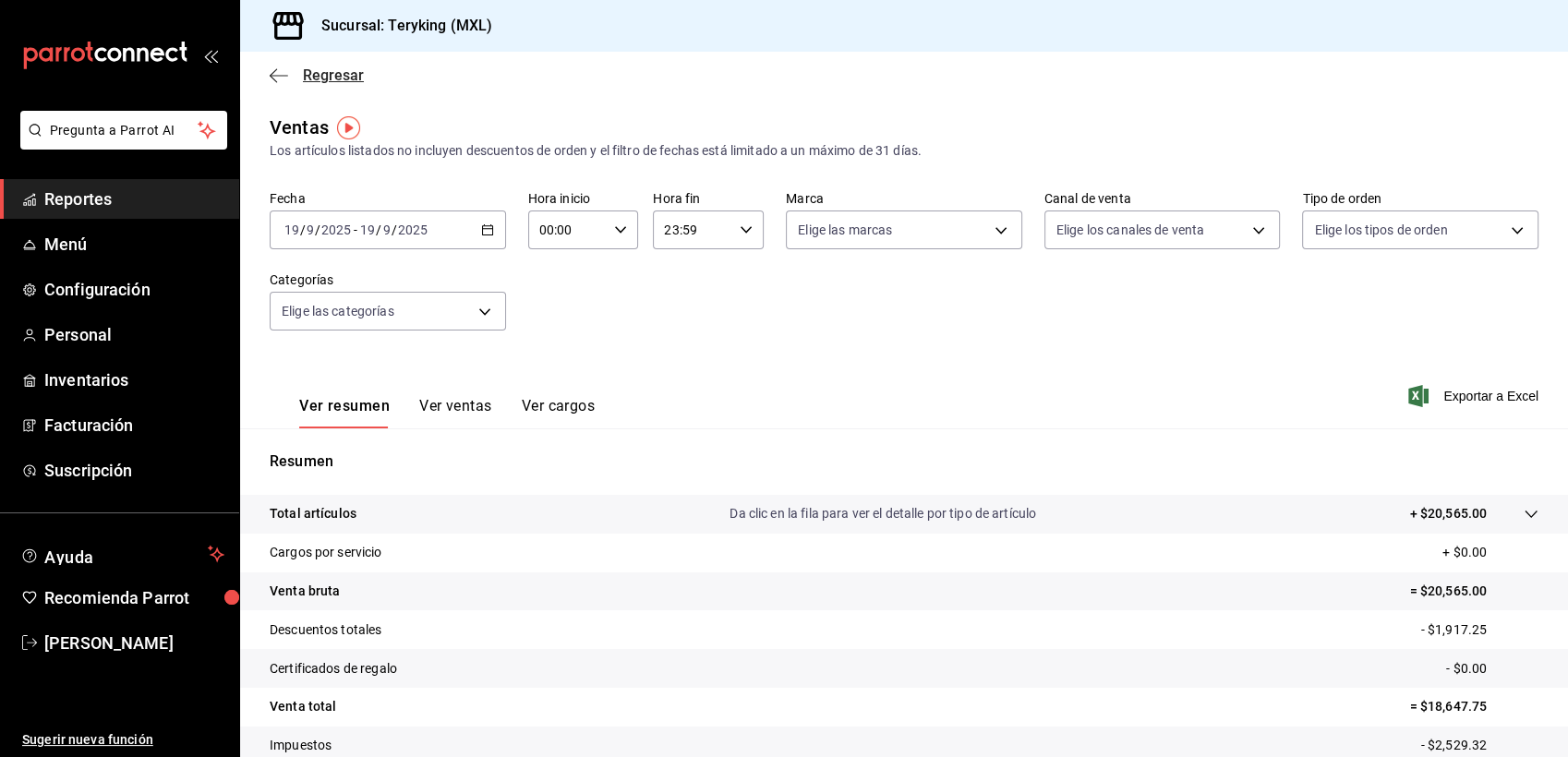
click at [352, 83] on span "Regresar" at bounding box center [334, 76] width 61 height 18
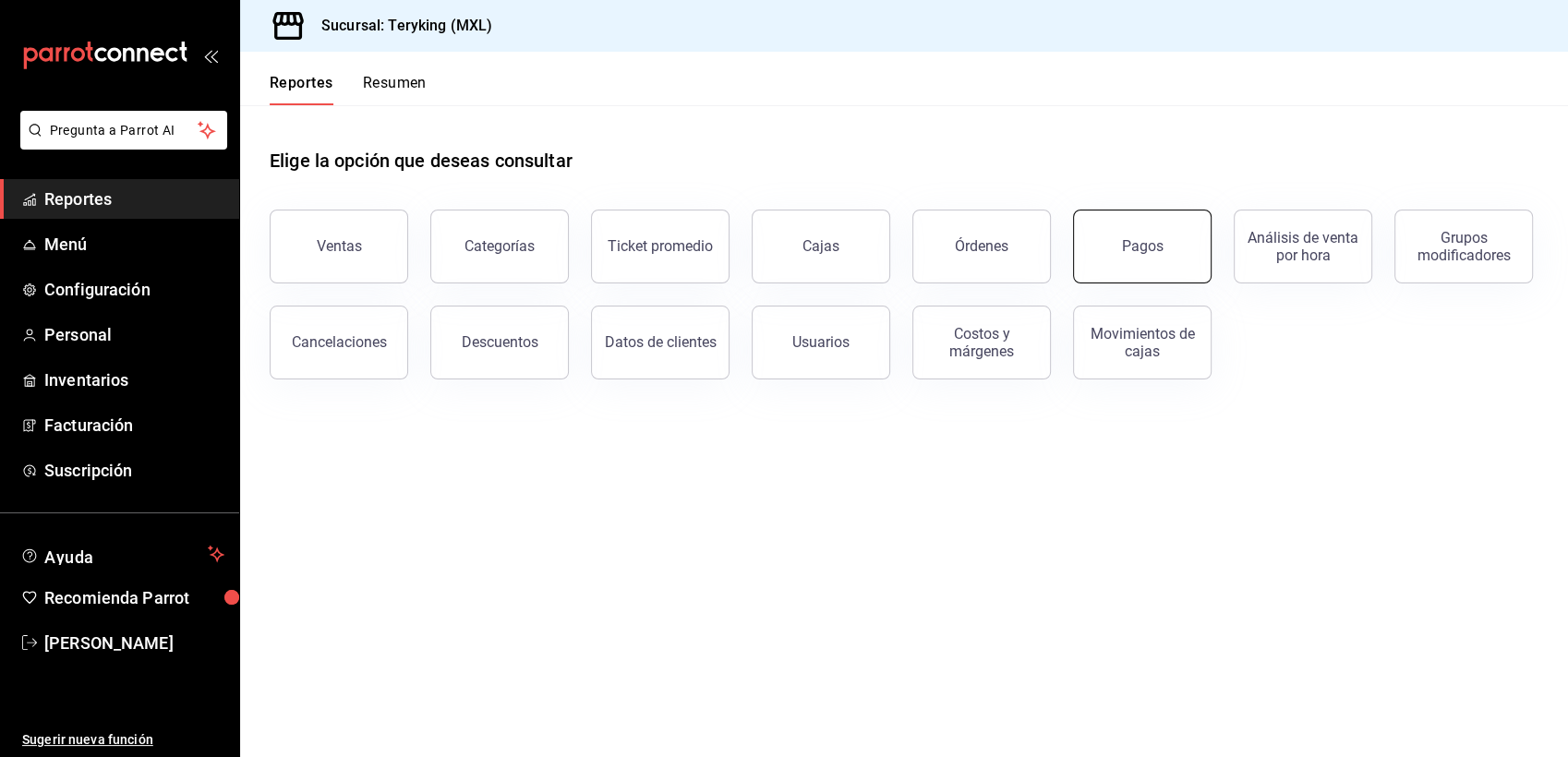
click at [1145, 247] on div "Pagos" at bounding box center [1143, 246] width 41 height 18
